Goal: Task Accomplishment & Management: Manage account settings

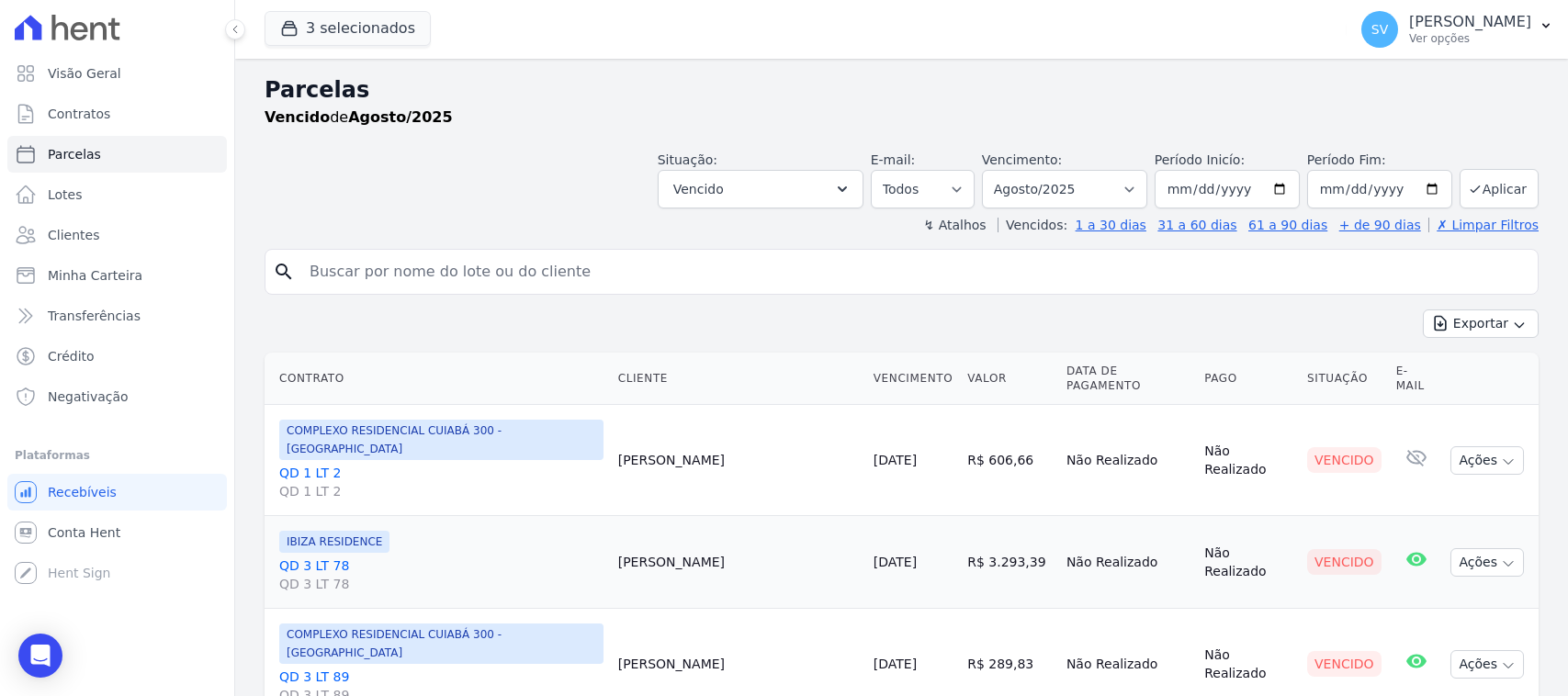
select select
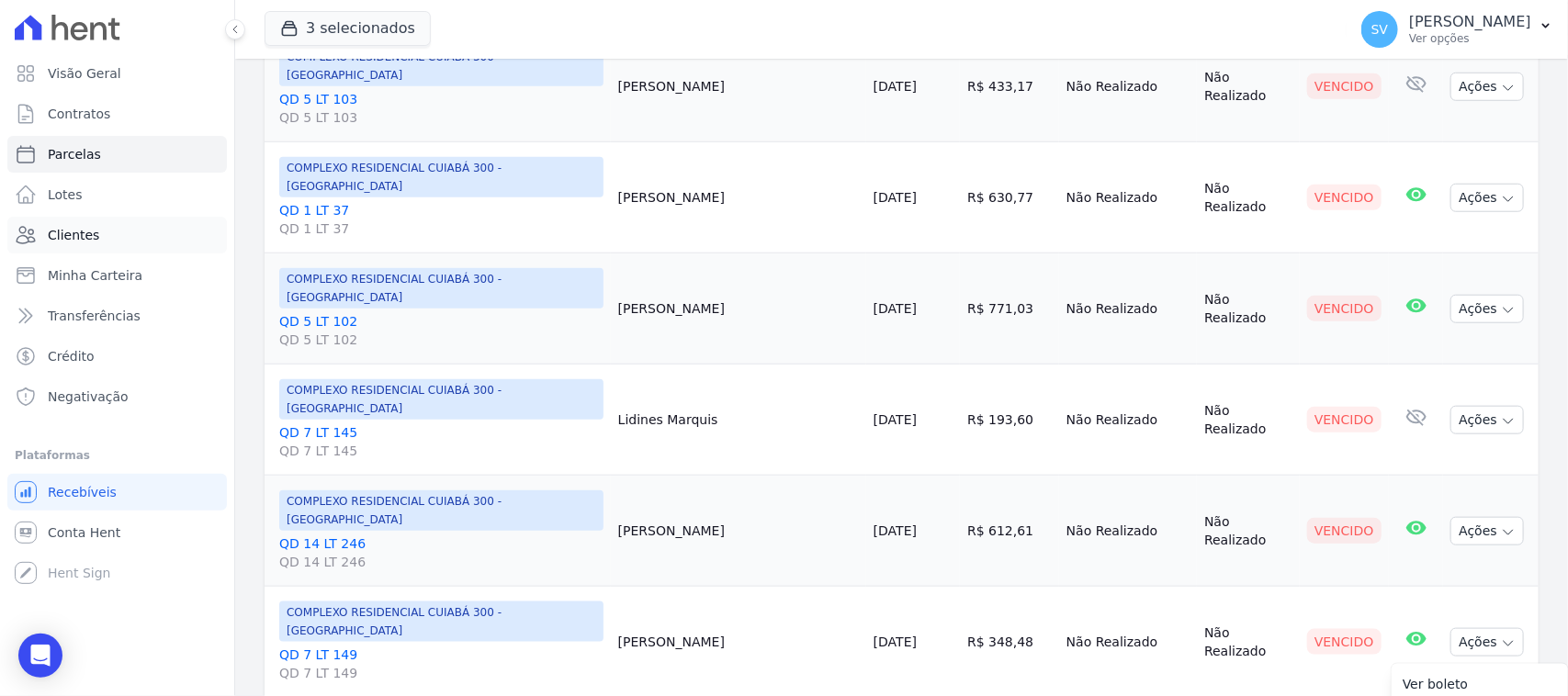
click at [165, 232] on link "Clientes" at bounding box center [117, 234] width 219 height 37
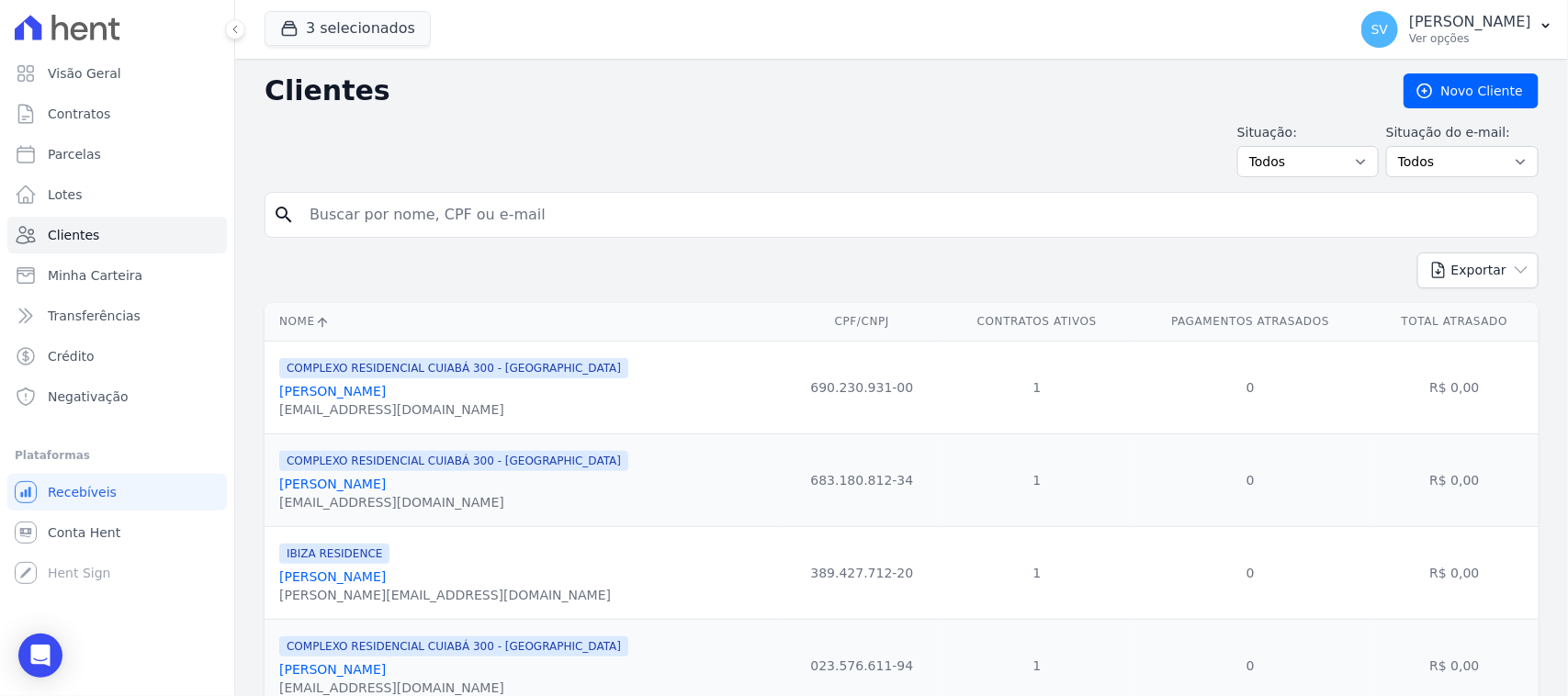
click at [454, 214] on input "search" at bounding box center [914, 215] width 1232 height 37
type input "[PERSON_NAME]"
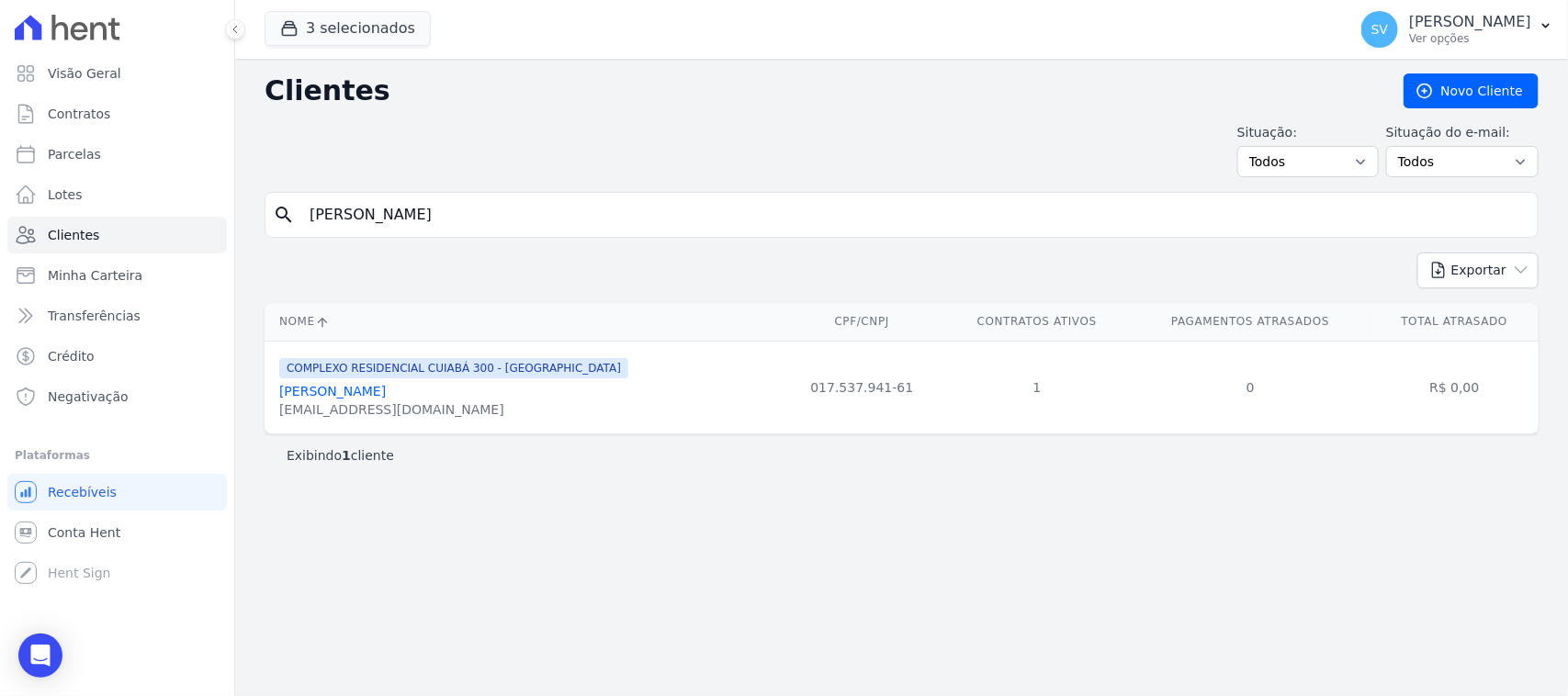
click at [386, 398] on link "[PERSON_NAME]" at bounding box center [333, 392] width 107 height 15
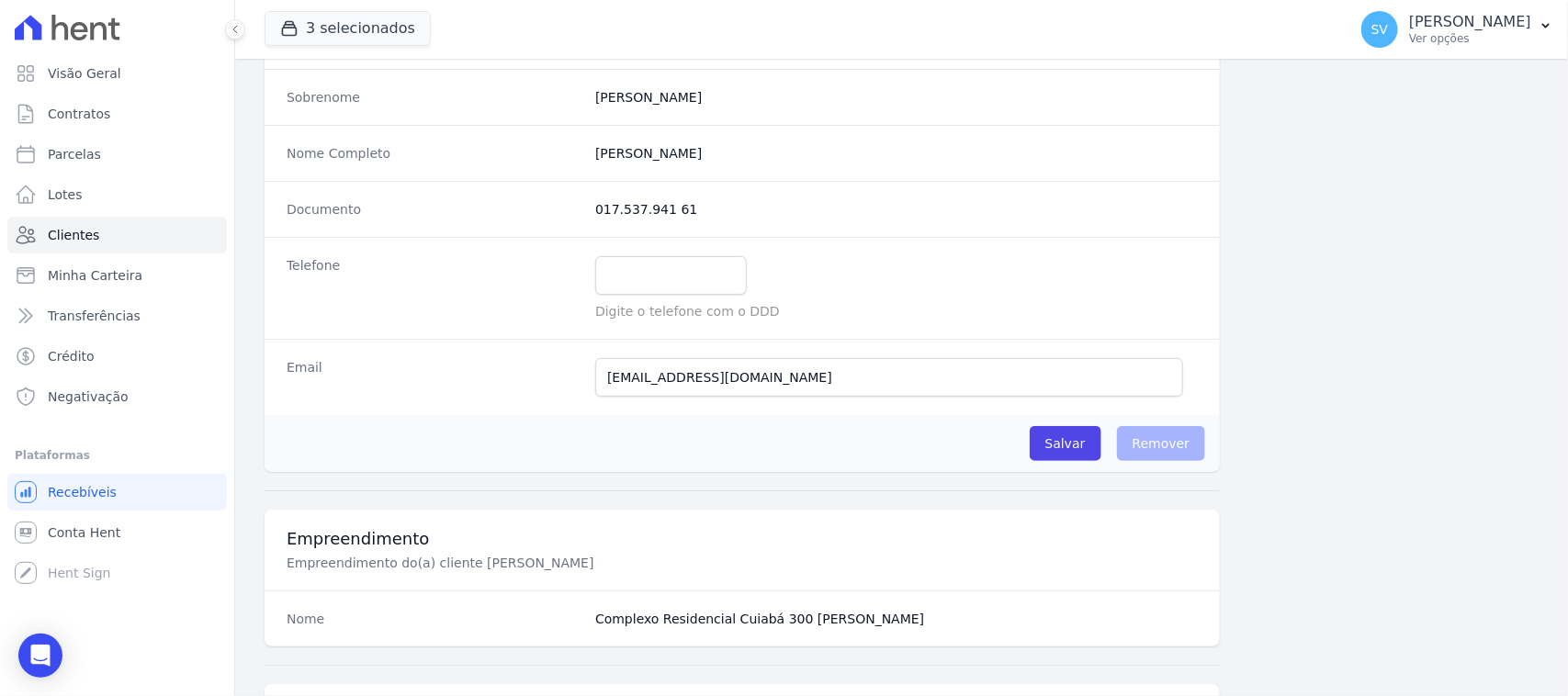
scroll to position [230, 0]
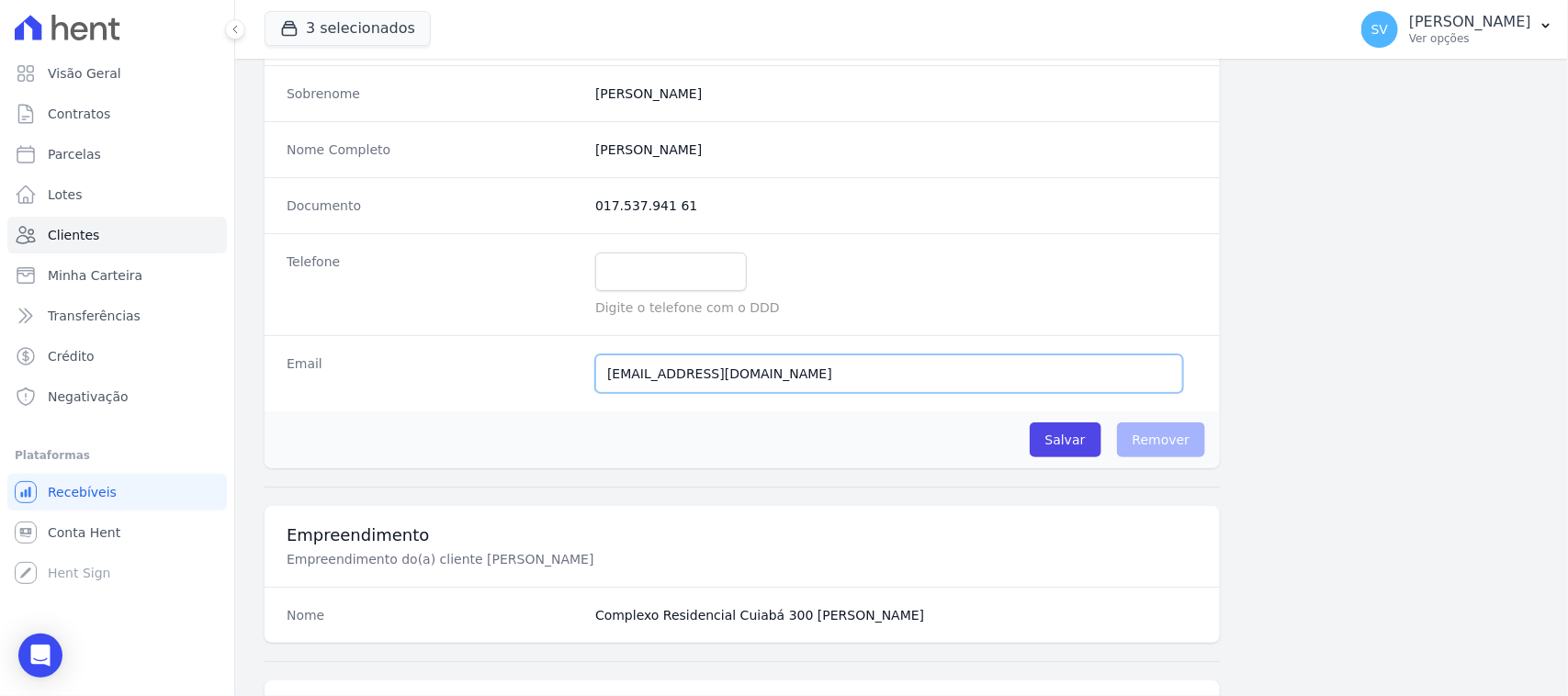
drag, startPoint x: 856, startPoint y: 374, endPoint x: 565, endPoint y: 395, distance: 291.8
click at [565, 395] on div "Email [EMAIL_ADDRESS][DOMAIN_NAME] Email confirmado." at bounding box center [742, 373] width 955 height 76
click at [820, 378] on input "[EMAIL_ADDRESS][DOMAIN_NAME]" at bounding box center [888, 373] width 587 height 38
drag, startPoint x: 820, startPoint y: 378, endPoint x: 387, endPoint y: 341, distance: 434.6
click at [387, 341] on div "Email [EMAIL_ADDRESS][DOMAIN_NAME] Email confirmado." at bounding box center [742, 373] width 955 height 76
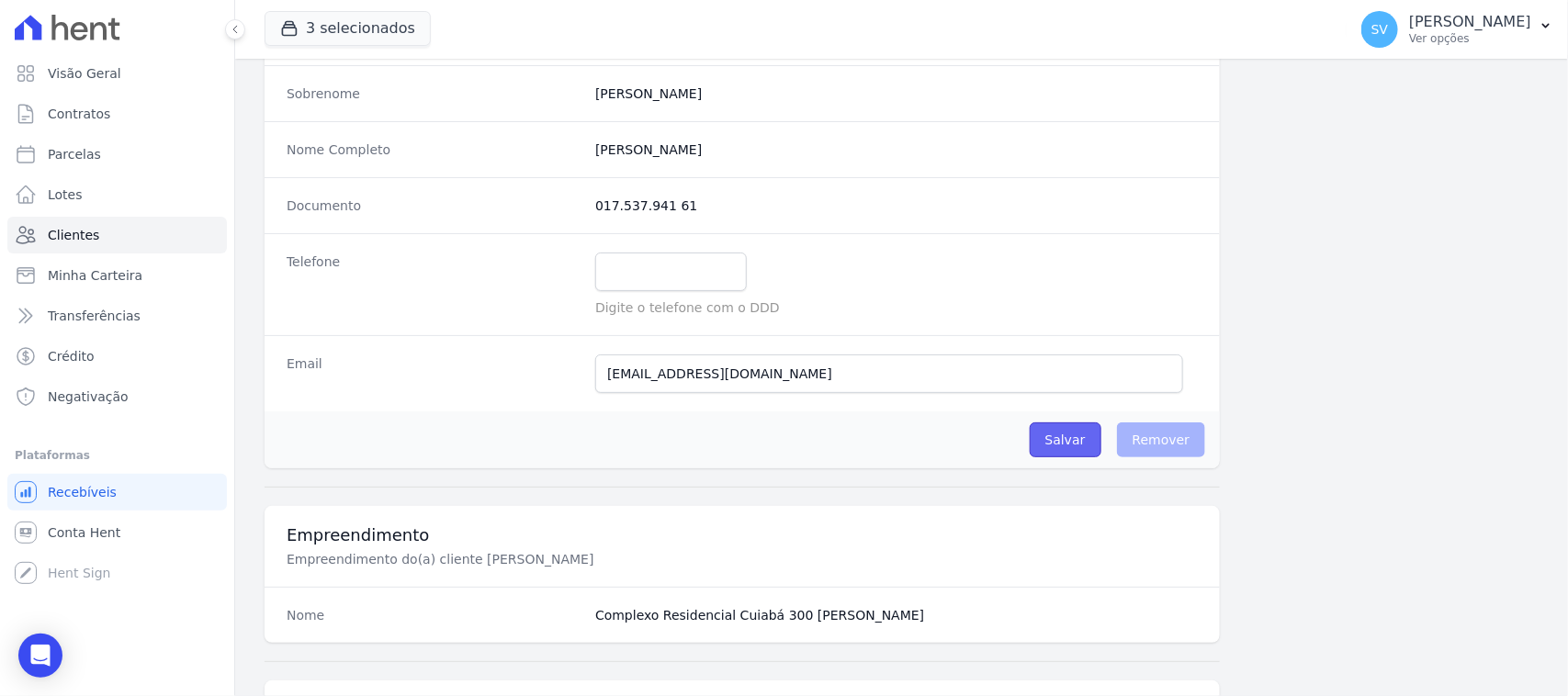
click at [1075, 450] on input "Salvar" at bounding box center [1065, 439] width 71 height 35
